Goal: Obtain resource: Obtain resource

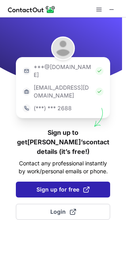
click at [45, 182] on button "Sign up for free" at bounding box center [63, 190] width 94 height 16
click at [58, 186] on span "Sign up for free" at bounding box center [63, 190] width 53 height 8
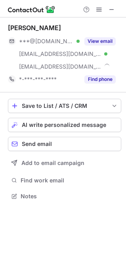
scroll to position [191, 126]
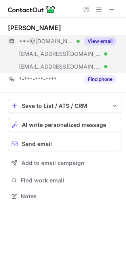
click at [101, 42] on button "View email" at bounding box center [100, 41] width 31 height 8
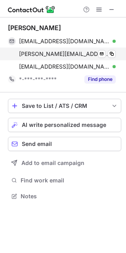
click at [113, 50] on div "danny.doan@worldnet.att.net Verified Send email Copy" at bounding box center [62, 54] width 108 height 13
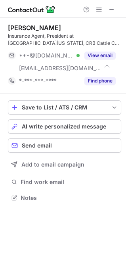
scroll to position [192, 126]
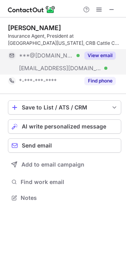
click at [104, 54] on button "View email" at bounding box center [100, 56] width 31 height 8
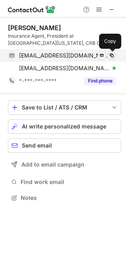
click at [111, 55] on span at bounding box center [112, 55] width 6 height 6
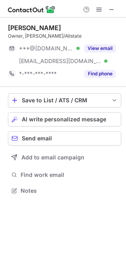
scroll to position [185, 126]
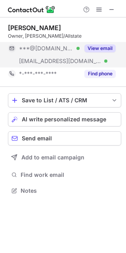
click at [106, 49] on button "View email" at bounding box center [100, 48] width 31 height 8
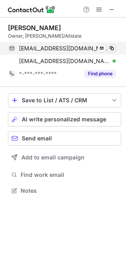
click at [114, 48] on span at bounding box center [112, 48] width 6 height 6
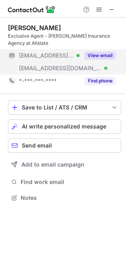
scroll to position [192, 126]
click at [100, 54] on button "View email" at bounding box center [100, 56] width 31 height 8
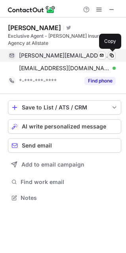
click at [114, 58] on span at bounding box center [112, 55] width 6 height 6
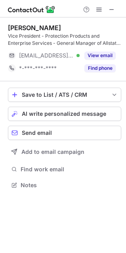
scroll to position [180, 126]
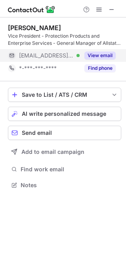
click at [102, 52] on button "View email" at bounding box center [100, 56] width 31 height 8
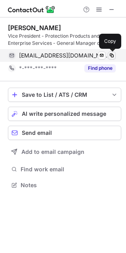
click at [114, 54] on button at bounding box center [112, 56] width 8 height 8
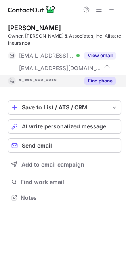
scroll to position [192, 126]
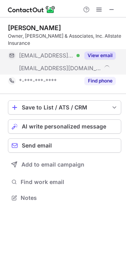
click at [96, 52] on button "View email" at bounding box center [100, 56] width 31 height 8
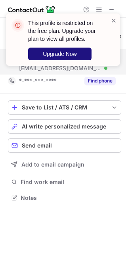
click at [52, 50] on button "Upgrade Now" at bounding box center [59, 54] width 63 height 13
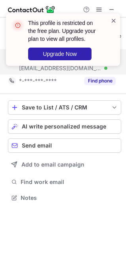
click at [111, 20] on span at bounding box center [114, 21] width 6 height 8
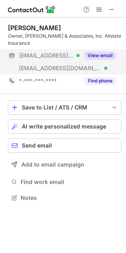
click at [108, 57] on div "This profile is restricted on the free plan. Upgrade your plan to view all prof…" at bounding box center [63, 126] width 126 height 253
click at [108, 52] on button "View email" at bounding box center [100, 56] width 31 height 8
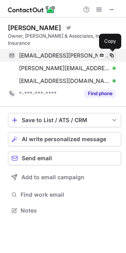
scroll to position [205, 126]
click at [110, 51] on div "cliff.hart@allstate.com Verified Send email Copy" at bounding box center [62, 55] width 108 height 13
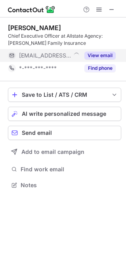
scroll to position [180, 126]
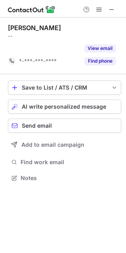
scroll to position [160, 126]
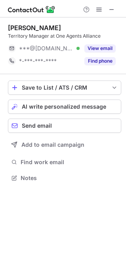
scroll to position [173, 126]
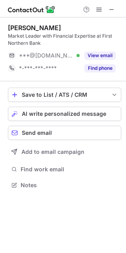
scroll to position [180, 126]
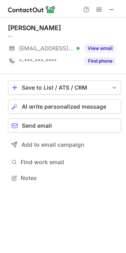
scroll to position [173, 126]
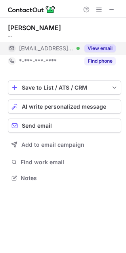
click at [94, 49] on button "View email" at bounding box center [100, 48] width 31 height 8
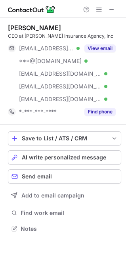
scroll to position [223, 126]
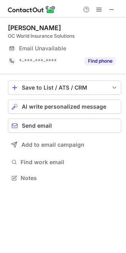
scroll to position [173, 126]
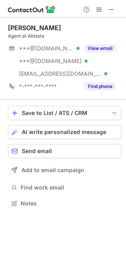
scroll to position [198, 126]
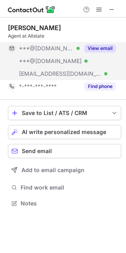
drag, startPoint x: 110, startPoint y: 44, endPoint x: 104, endPoint y: 52, distance: 9.6
click at [107, 46] on button "View email" at bounding box center [100, 48] width 31 height 8
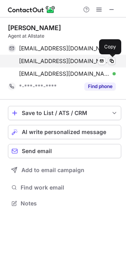
click at [114, 59] on span at bounding box center [112, 61] width 6 height 6
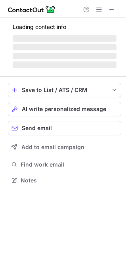
scroll to position [173, 126]
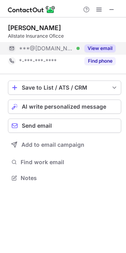
click at [103, 47] on button "View email" at bounding box center [100, 48] width 31 height 8
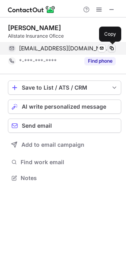
click at [112, 45] on span at bounding box center [112, 48] width 6 height 6
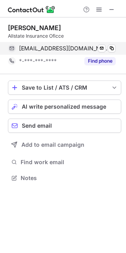
click at [110, 43] on div "samdidomix@msn.com Verified Send email Copy" at bounding box center [62, 48] width 108 height 13
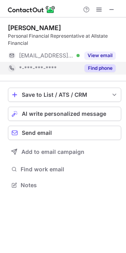
scroll to position [180, 126]
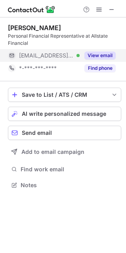
click at [91, 52] on button "View email" at bounding box center [100, 56] width 31 height 8
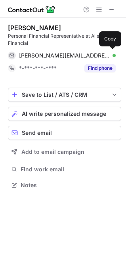
click at [112, 54] on span at bounding box center [112, 55] width 6 height 6
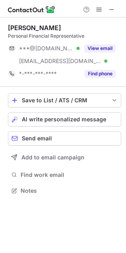
scroll to position [185, 126]
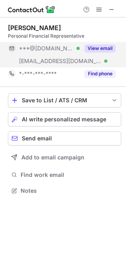
click at [99, 48] on button "View email" at bounding box center [100, 48] width 31 height 8
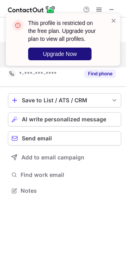
click at [47, 51] on span "Upgrade Now" at bounding box center [60, 54] width 34 height 6
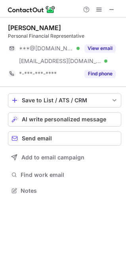
click at [102, 46] on button "View email" at bounding box center [100, 48] width 31 height 8
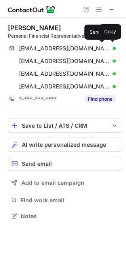
scroll to position [211, 126]
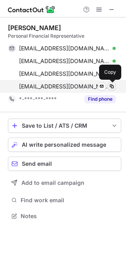
click at [111, 87] on span at bounding box center [112, 86] width 6 height 6
